Goal: Task Accomplishment & Management: Use online tool/utility

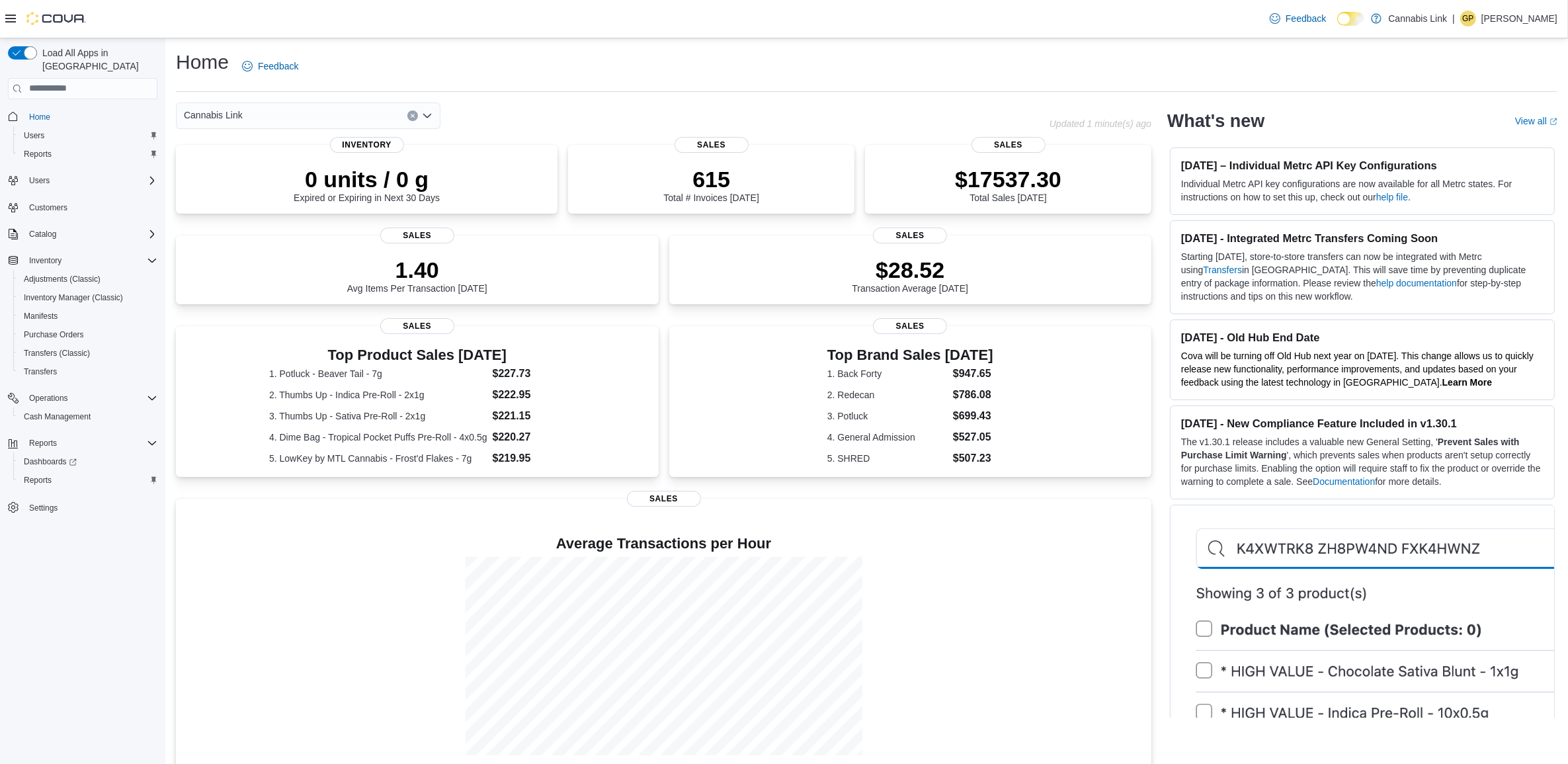
click at [40, 475] on div "Reports Dashboards Reports" at bounding box center [83, 462] width 149 height 61
click at [47, 438] on span "Reports" at bounding box center [43, 443] width 28 height 11
click at [71, 477] on div "Reports Dashboards Reports" at bounding box center [83, 462] width 149 height 61
click at [71, 473] on button "Reports" at bounding box center [88, 480] width 149 height 18
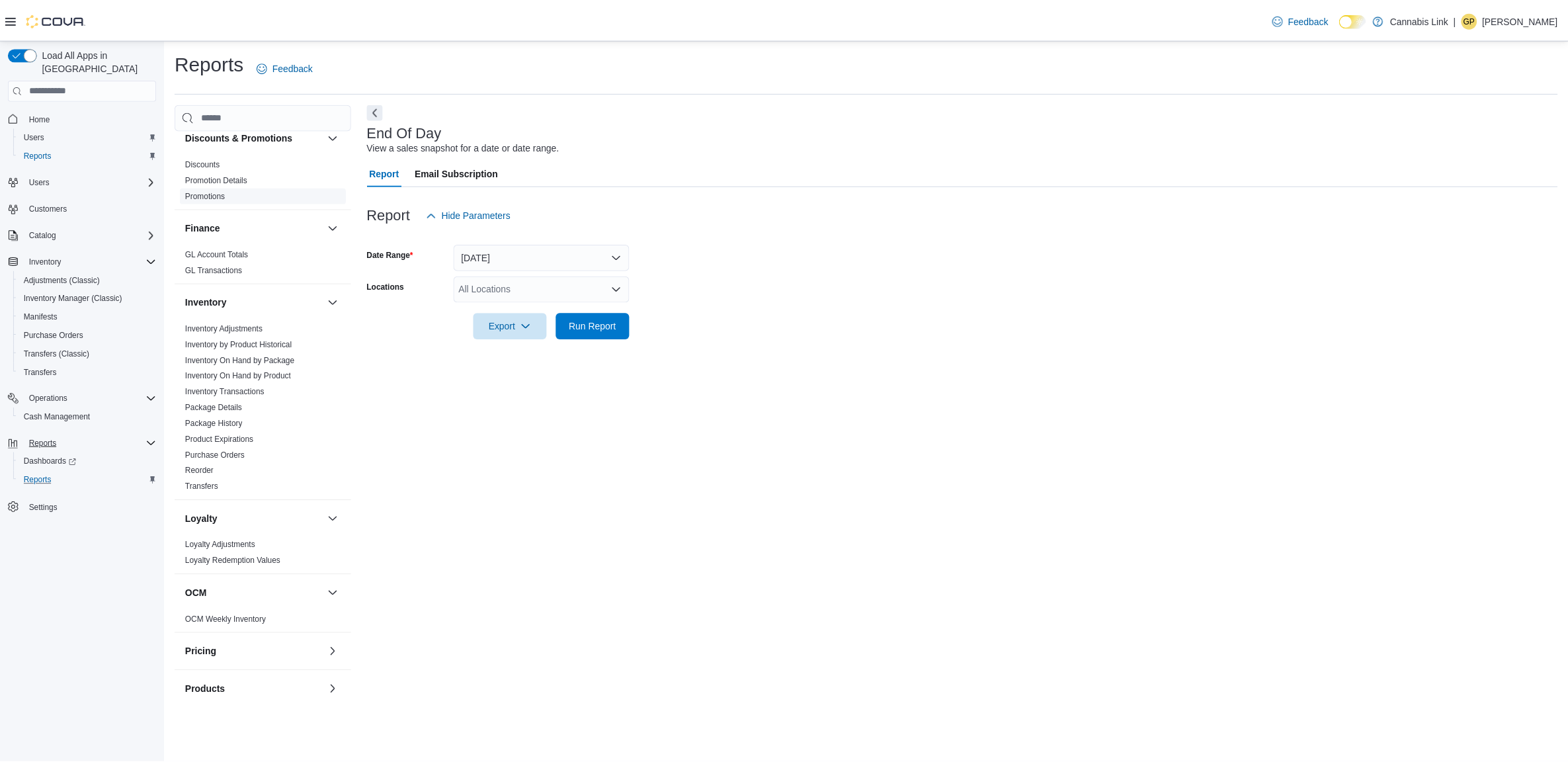
scroll to position [248, 0]
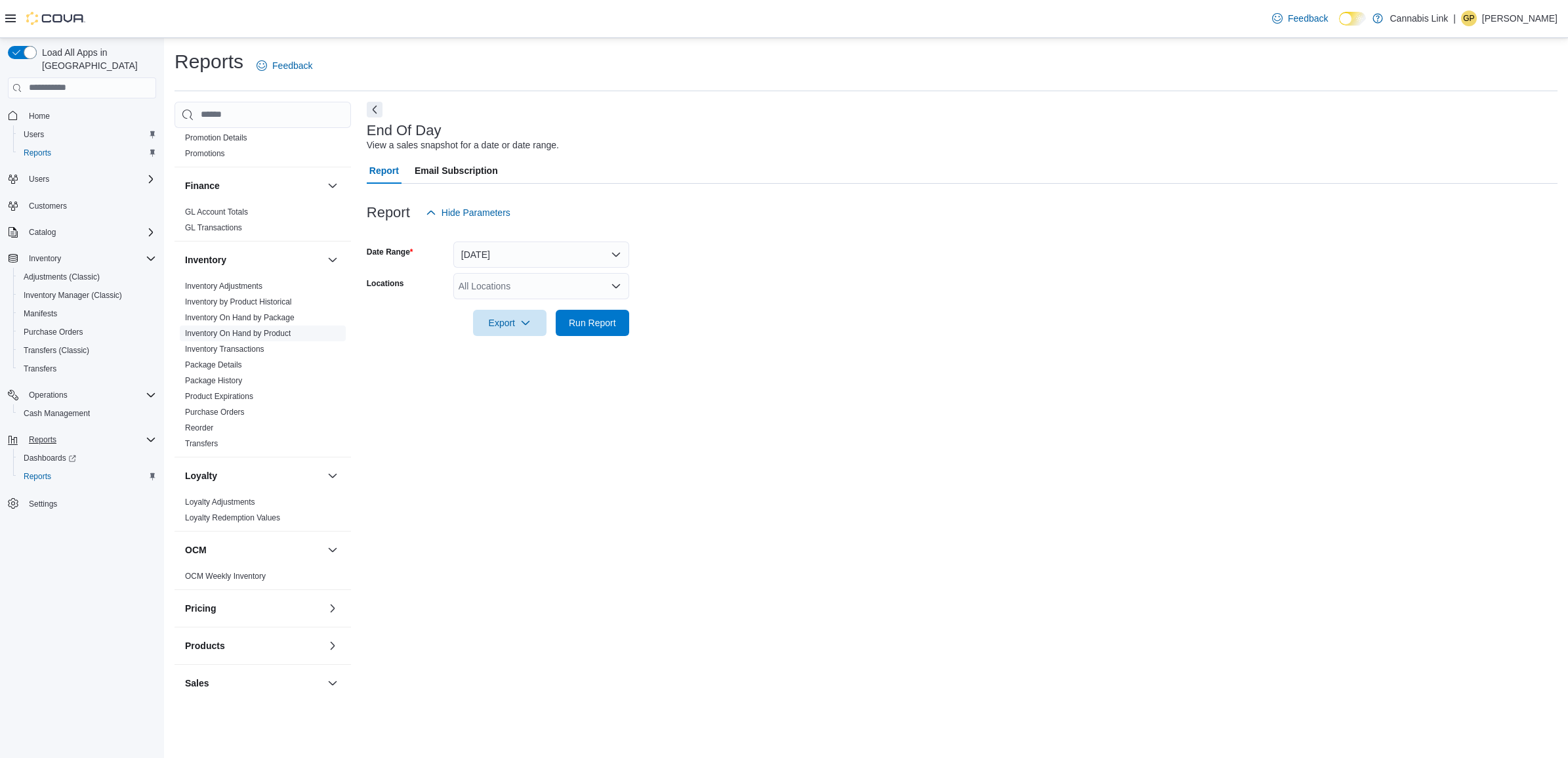
click at [256, 332] on link "Inventory On Hand by Product" at bounding box center [237, 334] width 106 height 9
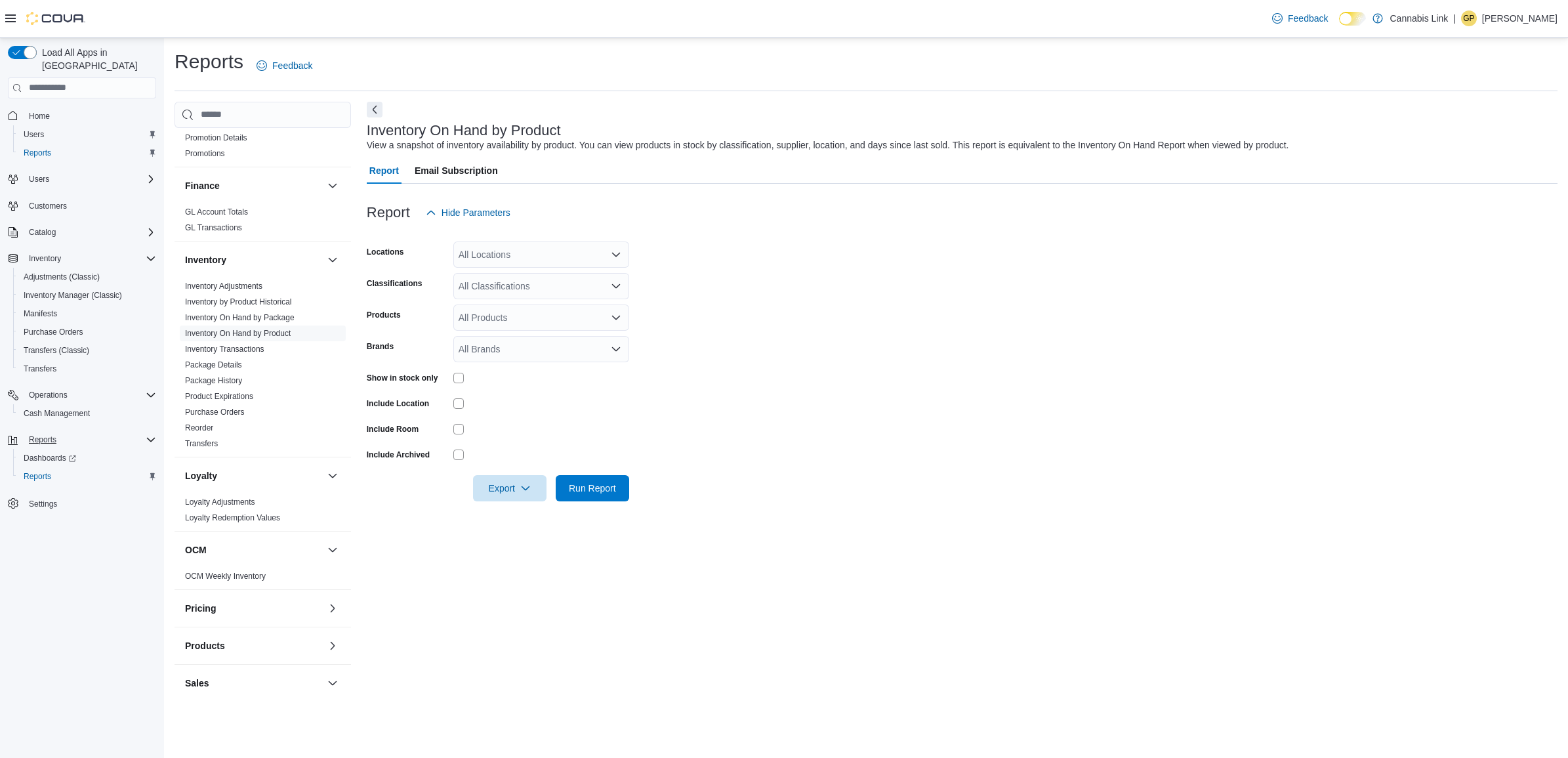
click at [532, 253] on div "All Locations" at bounding box center [541, 254] width 176 height 26
click at [546, 364] on button "[STREET_ADDRESS]" at bounding box center [541, 372] width 176 height 19
click at [676, 333] on form "Locations 390 Springbank Drive Classifications All Classifications Products All…" at bounding box center [962, 364] width 1191 height 276
click at [591, 482] on span "Run Report" at bounding box center [593, 488] width 47 height 13
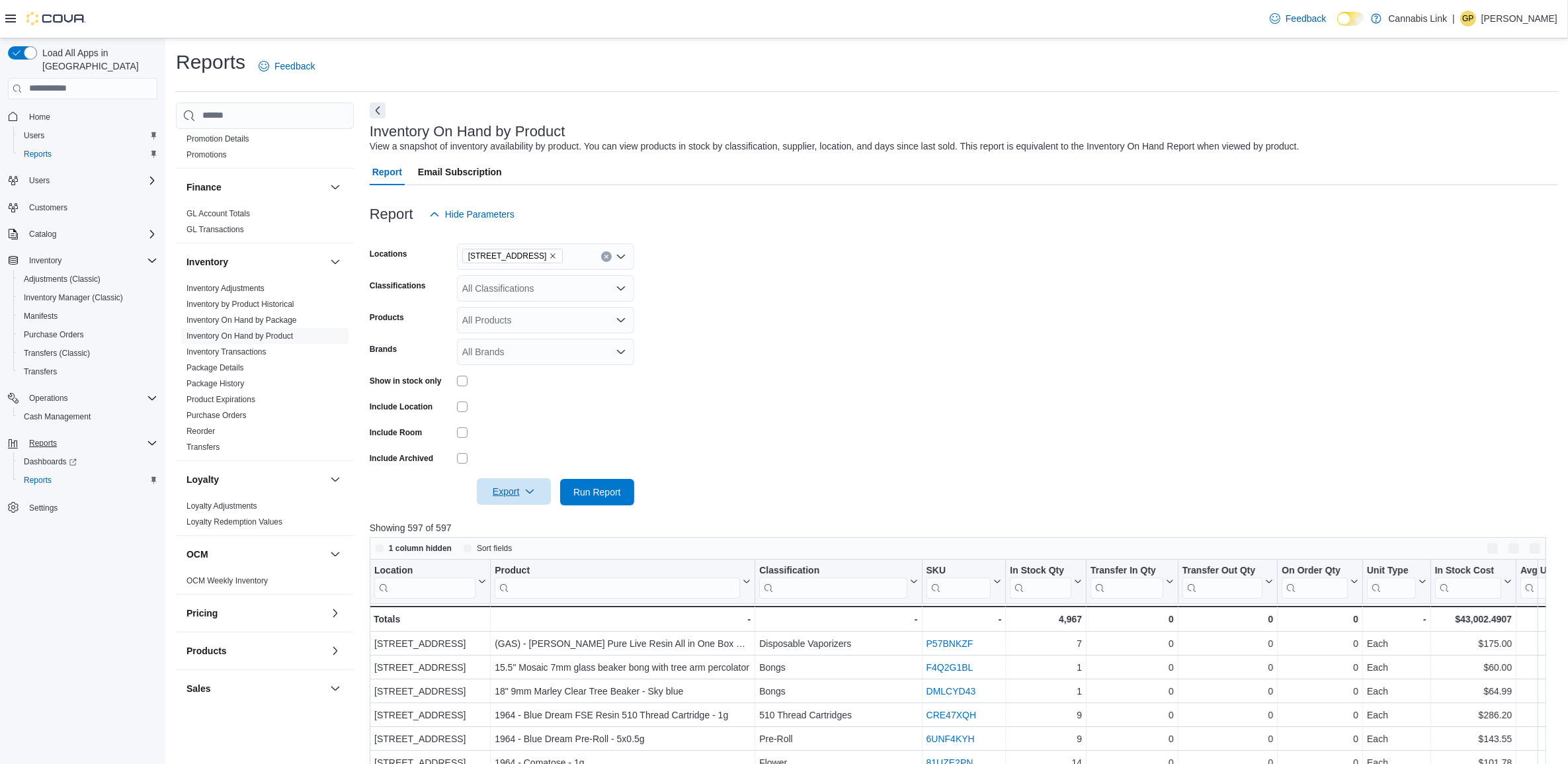
click at [506, 501] on span "Export" at bounding box center [514, 491] width 58 height 26
click at [525, 527] on button "Export to Excel" at bounding box center [515, 517] width 75 height 26
click at [543, 477] on div at bounding box center [963, 474] width 1188 height 11
drag, startPoint x: 620, startPoint y: 520, endPoint x: 609, endPoint y: 485, distance: 36.7
click at [620, 507] on div "Report Hide Parameters Locations 390 Springbank Drive Classifications All Class…" at bounding box center [963, 666] width 1188 height 963
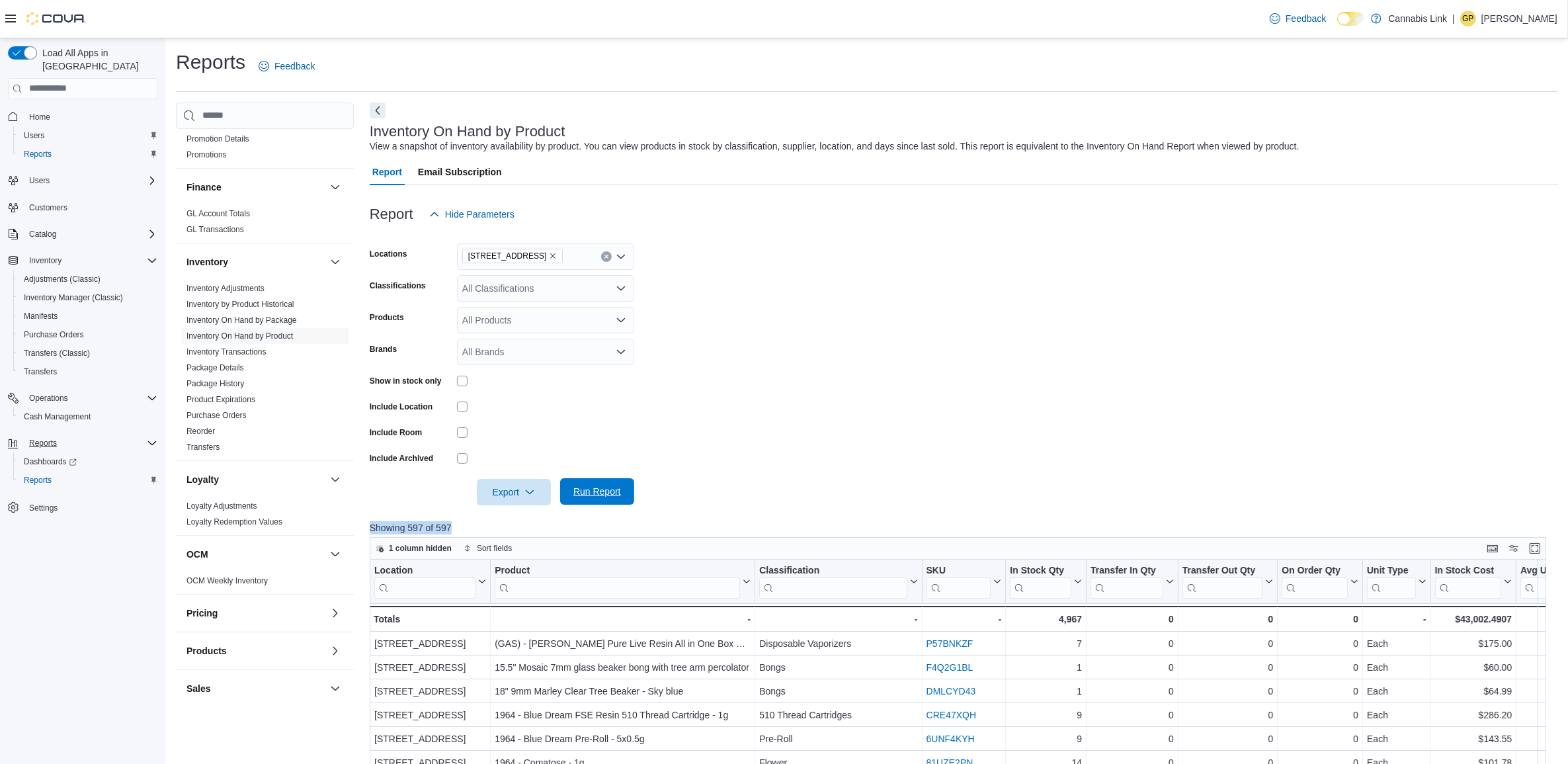
click at [609, 485] on span "Run Report" at bounding box center [597, 491] width 47 height 14
drag, startPoint x: 609, startPoint y: 485, endPoint x: 549, endPoint y: 494, distance: 60.7
click at [549, 494] on button "Export" at bounding box center [513, 491] width 74 height 26
click at [534, 523] on button "Export to Excel" at bounding box center [515, 517] width 75 height 26
click at [605, 258] on icon "Clear input" at bounding box center [607, 257] width 5 height 5
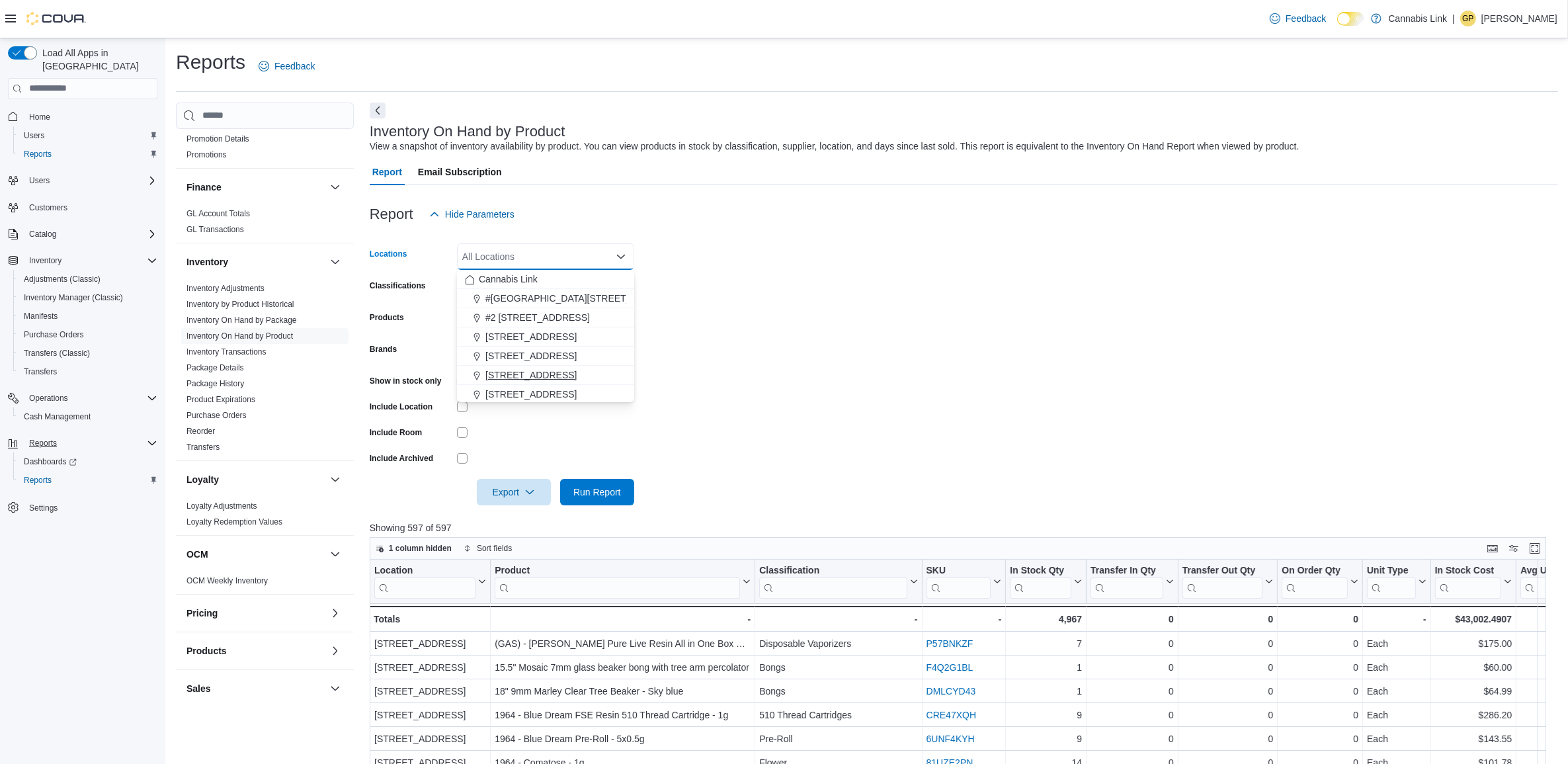
click at [518, 372] on span "[STREET_ADDRESS]" at bounding box center [531, 375] width 92 height 14
click at [602, 485] on span "Run Report" at bounding box center [597, 491] width 47 height 14
click at [500, 481] on span "Export" at bounding box center [514, 491] width 58 height 26
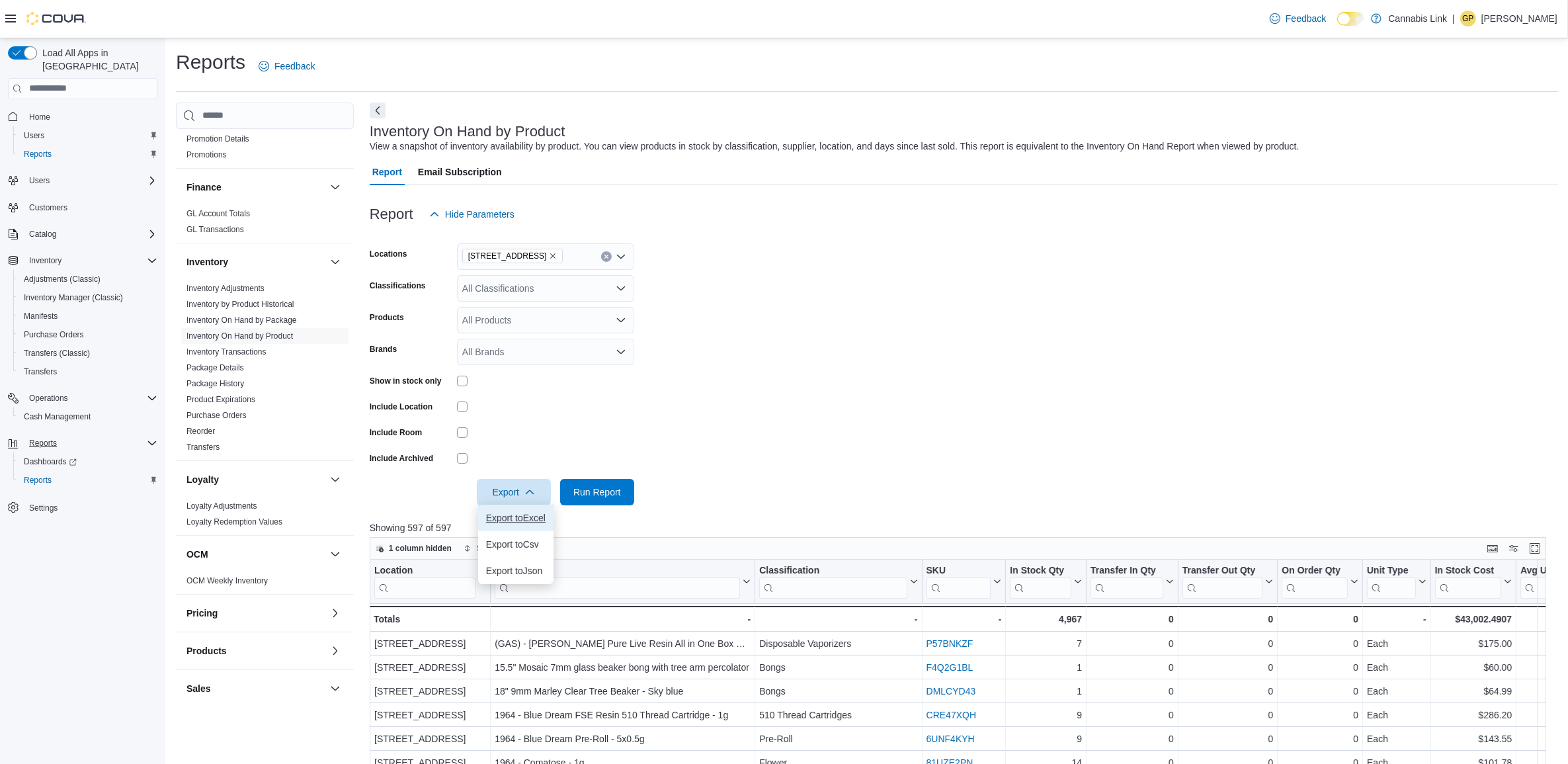
click at [509, 516] on span "Export to Excel" at bounding box center [516, 518] width 60 height 11
click at [573, 500] on span "Run Report" at bounding box center [597, 491] width 58 height 26
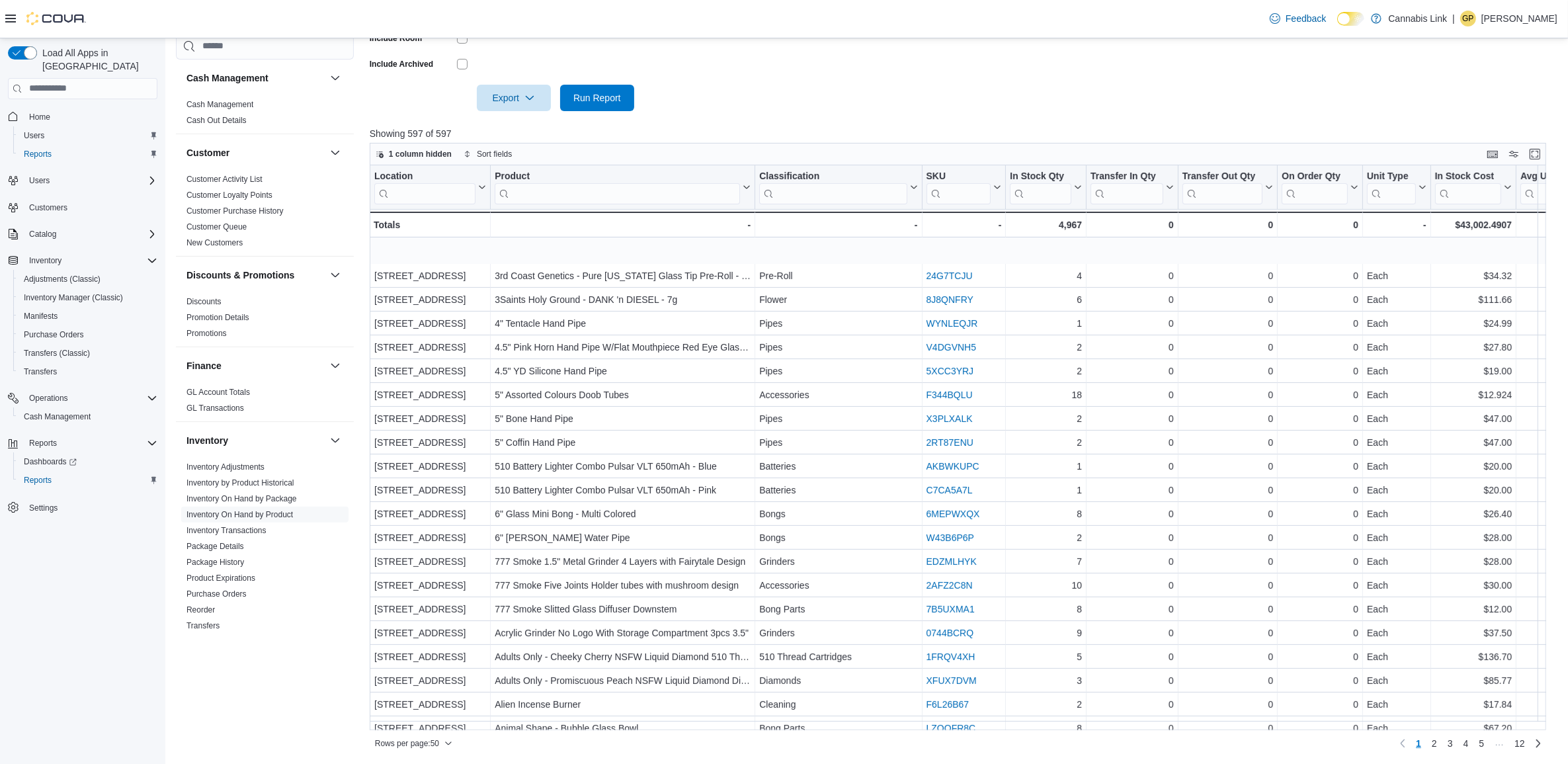
scroll to position [579, 0]
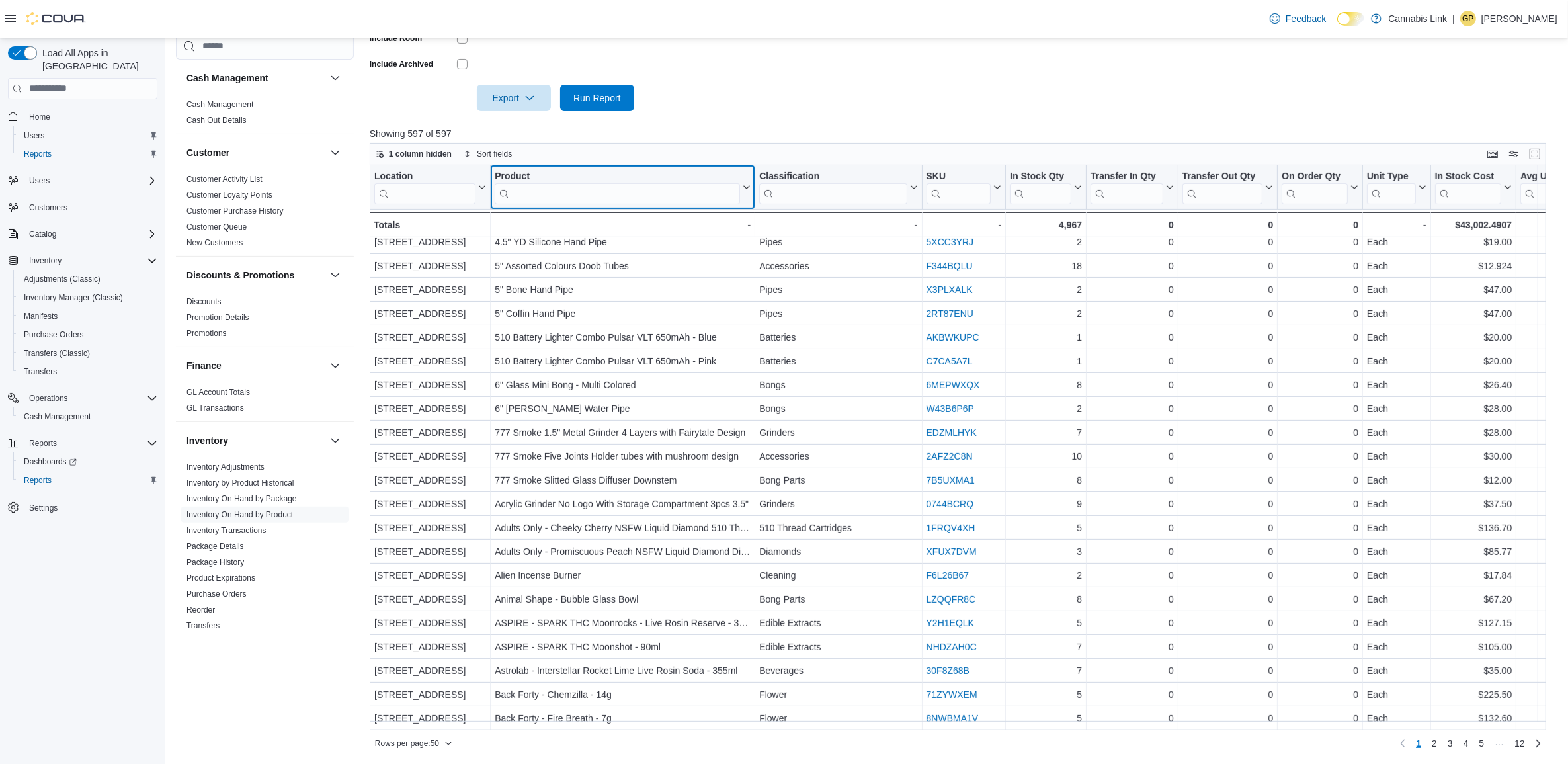
click at [554, 186] on input "search" at bounding box center [618, 193] width 245 height 21
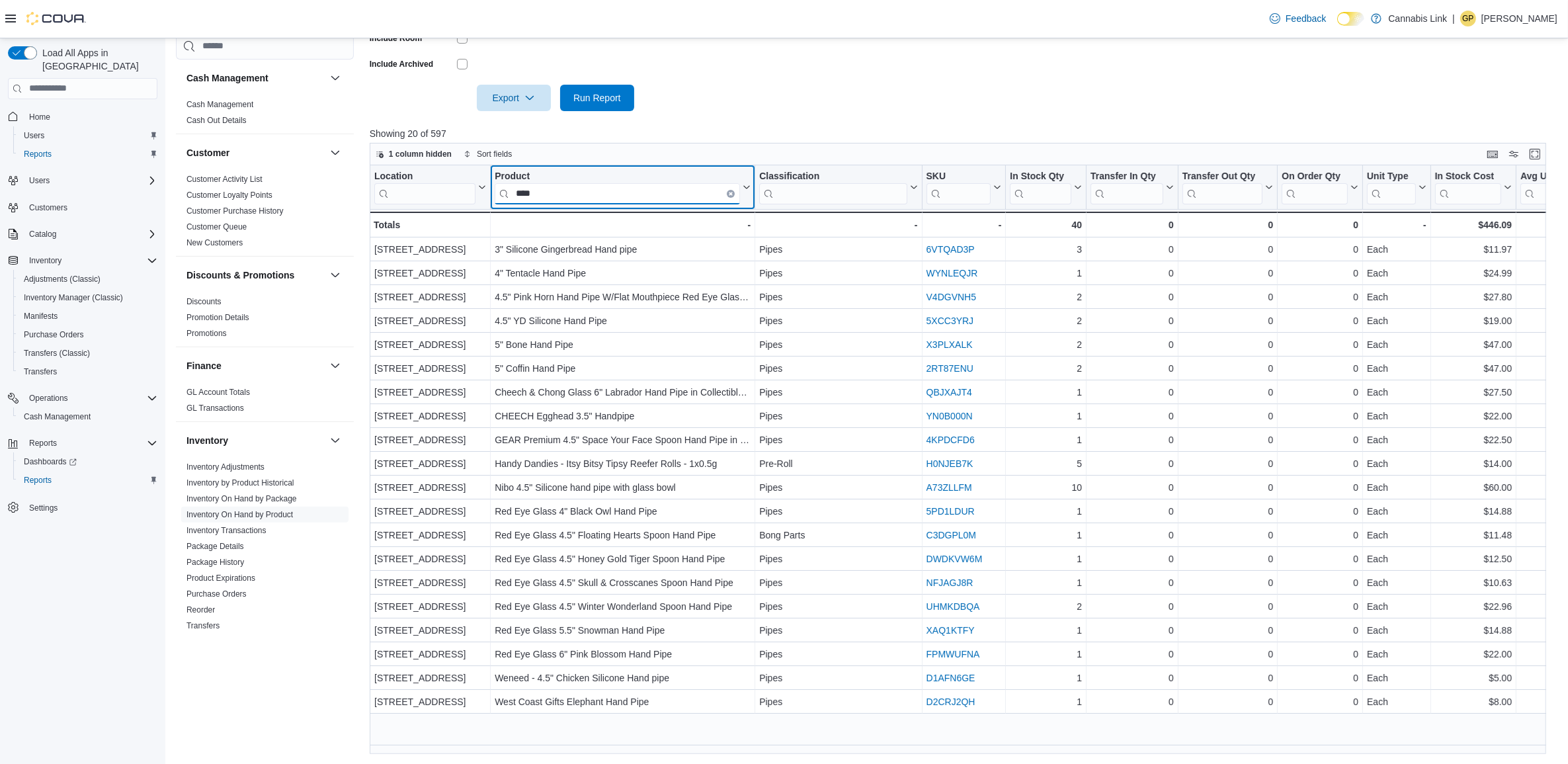
scroll to position [0, 0]
type input "****"
click at [523, 88] on span "Export" at bounding box center [514, 97] width 58 height 26
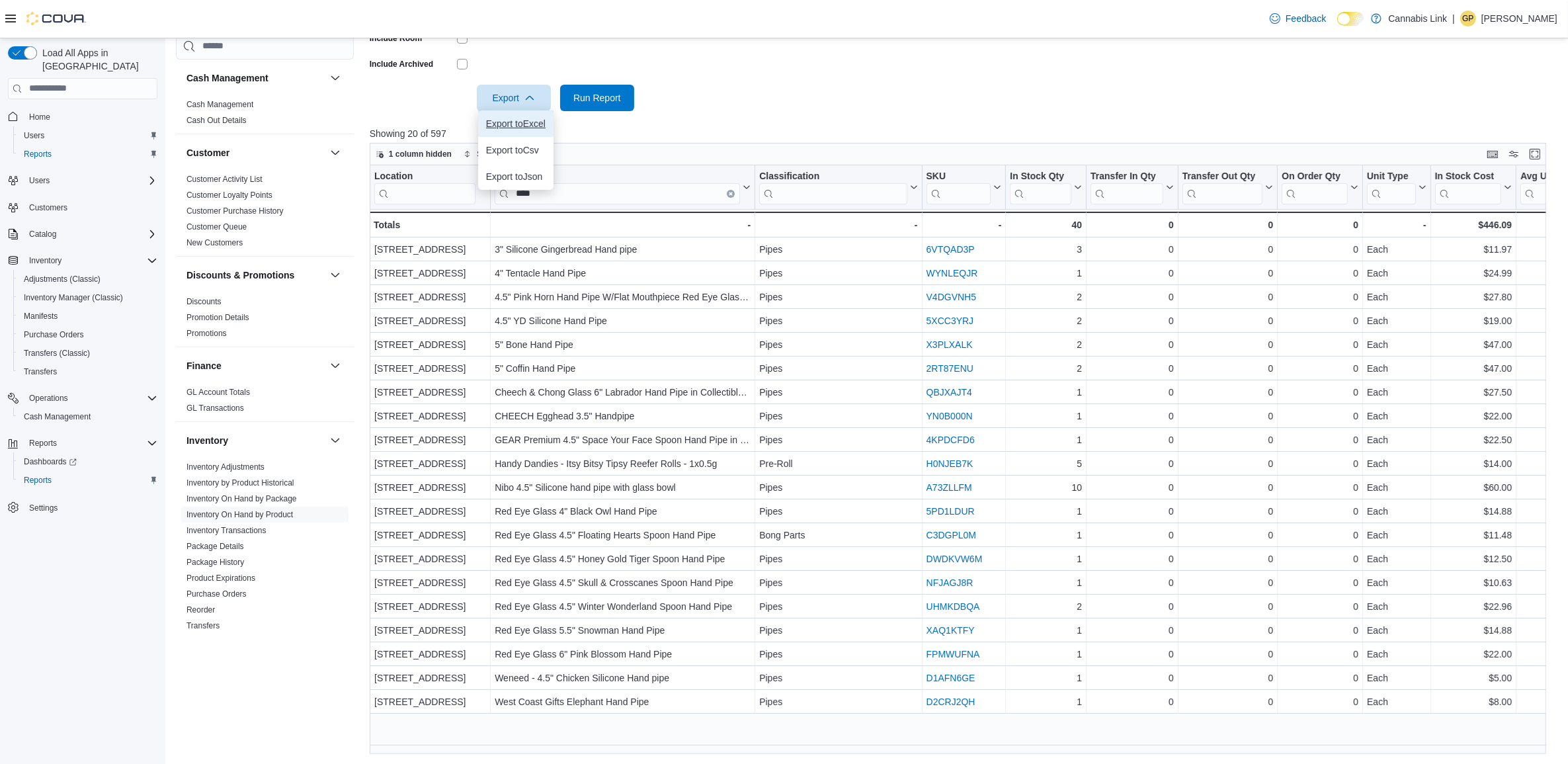
click at [529, 129] on button "Export to Excel" at bounding box center [515, 123] width 75 height 26
click at [617, 93] on span "Run Report" at bounding box center [597, 98] width 47 height 14
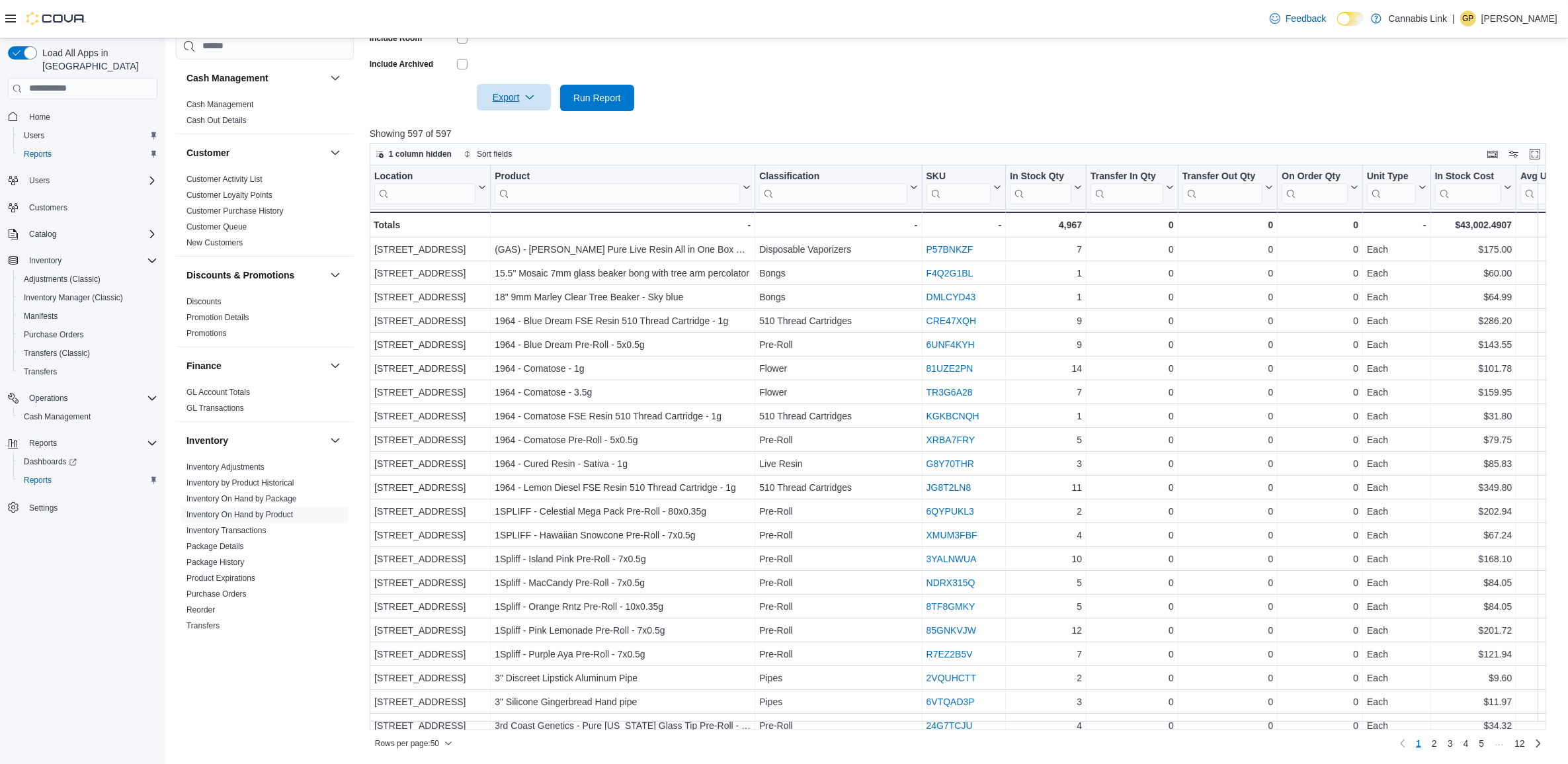
click at [517, 100] on span "Export" at bounding box center [514, 97] width 58 height 26
click at [527, 121] on span "Export to Excel" at bounding box center [516, 124] width 60 height 11
